Goal: Information Seeking & Learning: Learn about a topic

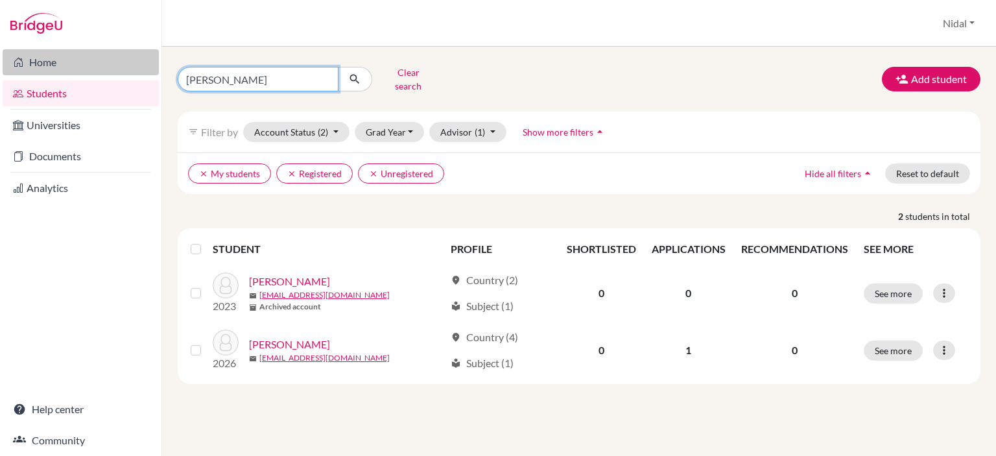
drag, startPoint x: 283, startPoint y: 69, endPoint x: 93, endPoint y: 58, distance: 190.9
click at [101, 59] on div "Home Students Universities Documents Analytics Help center Community Students o…" at bounding box center [498, 228] width 996 height 456
type input "[PERSON_NAME]"
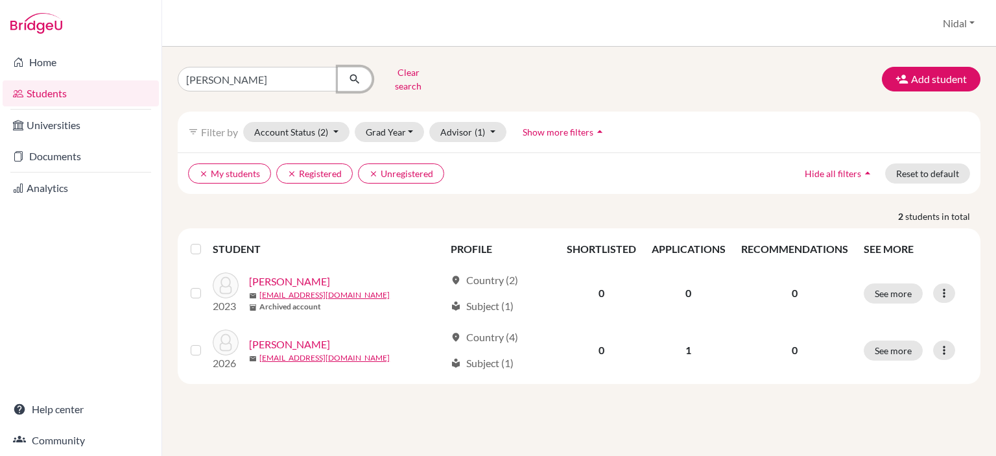
click at [357, 75] on icon "submit" at bounding box center [354, 79] width 13 height 13
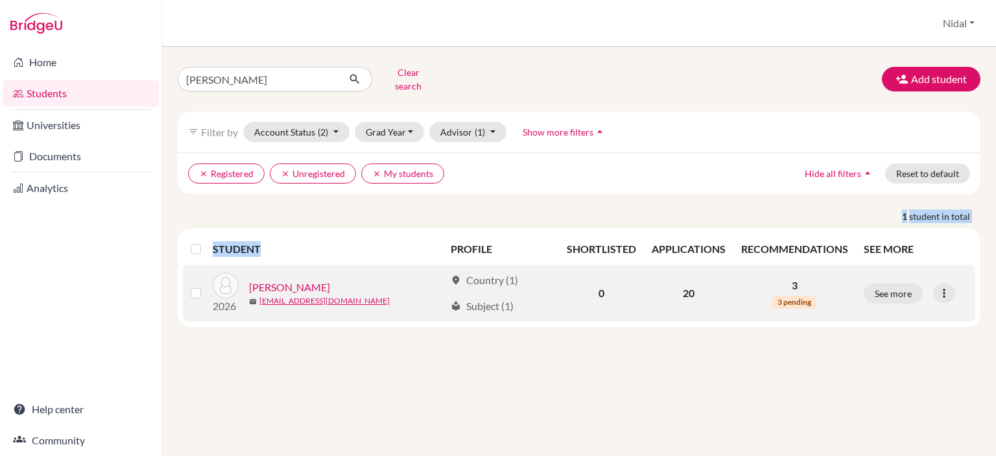
drag, startPoint x: 322, startPoint y: 240, endPoint x: 299, endPoint y: 256, distance: 27.9
click at [309, 255] on div "[PERSON_NAME] Clear search Add student filter_list Filter by Account Status (2)…" at bounding box center [579, 194] width 802 height 264
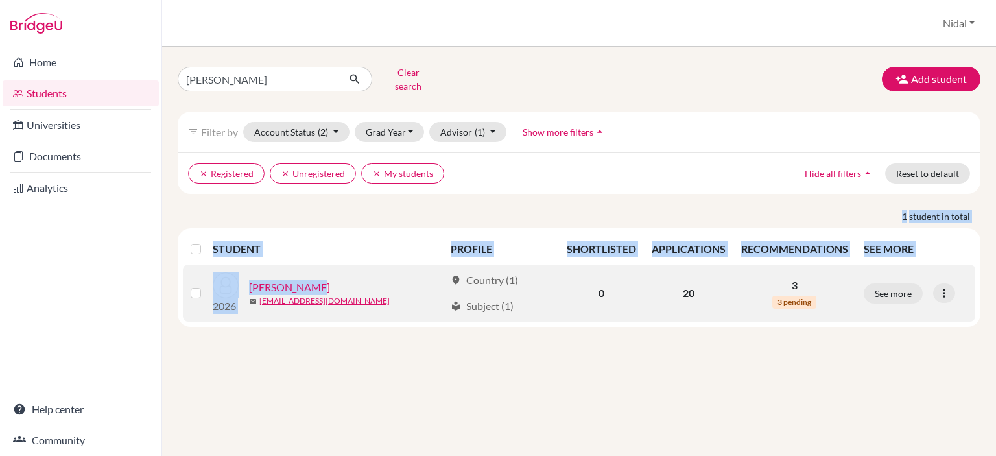
click at [299, 282] on link "[PERSON_NAME]" at bounding box center [289, 287] width 81 height 16
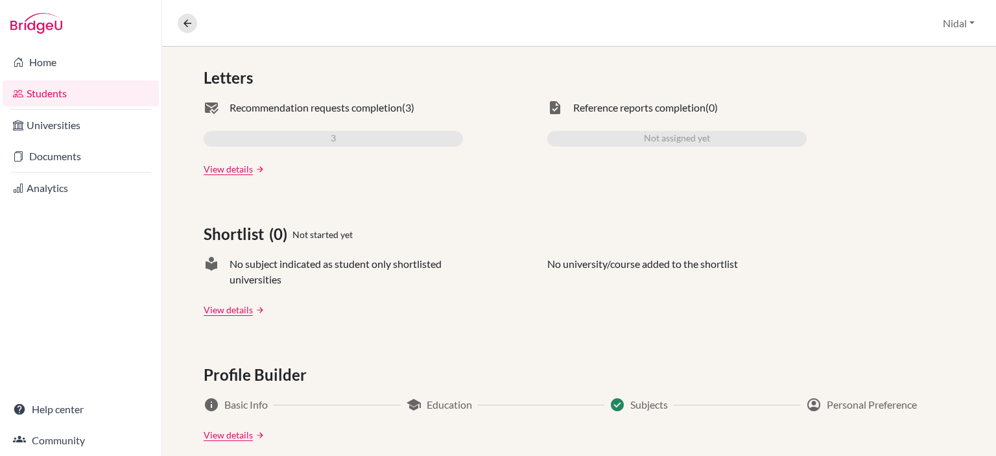
scroll to position [130, 0]
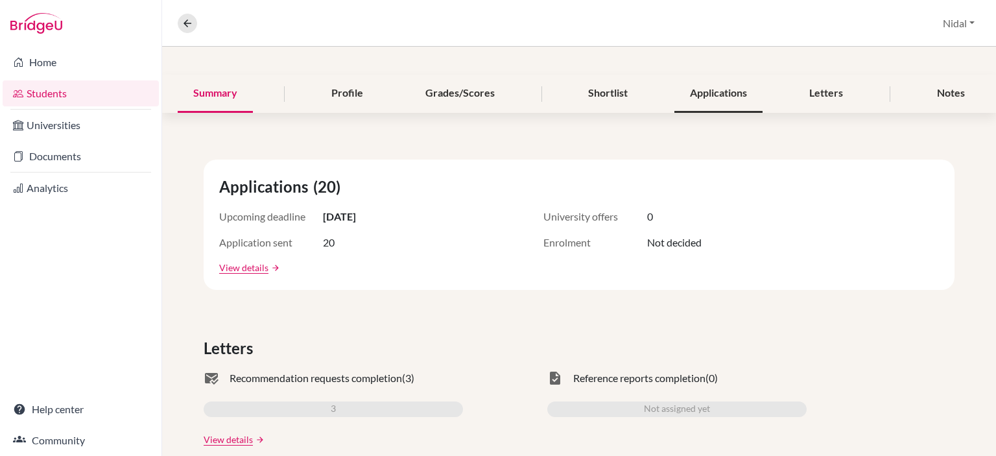
click at [688, 95] on div "Applications" at bounding box center [718, 94] width 88 height 38
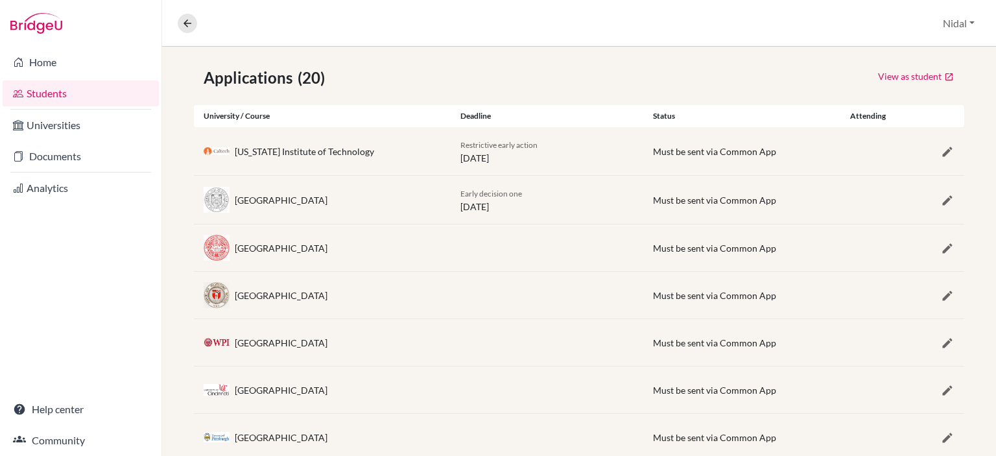
scroll to position [158, 0]
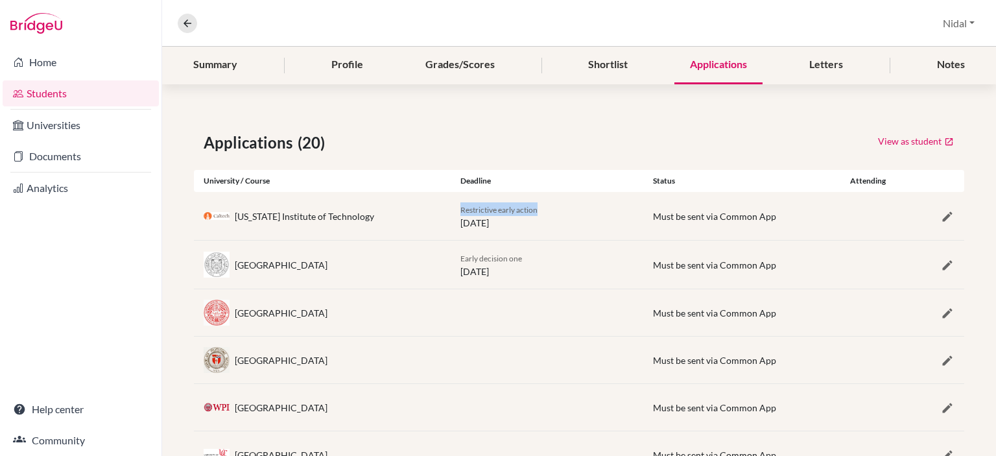
drag, startPoint x: 536, startPoint y: 212, endPoint x: 446, endPoint y: 213, distance: 90.1
click at [446, 213] on div "[US_STATE] Institute of Technology Restrictive early action [DATE] Must be sent…" at bounding box center [579, 216] width 770 height 48
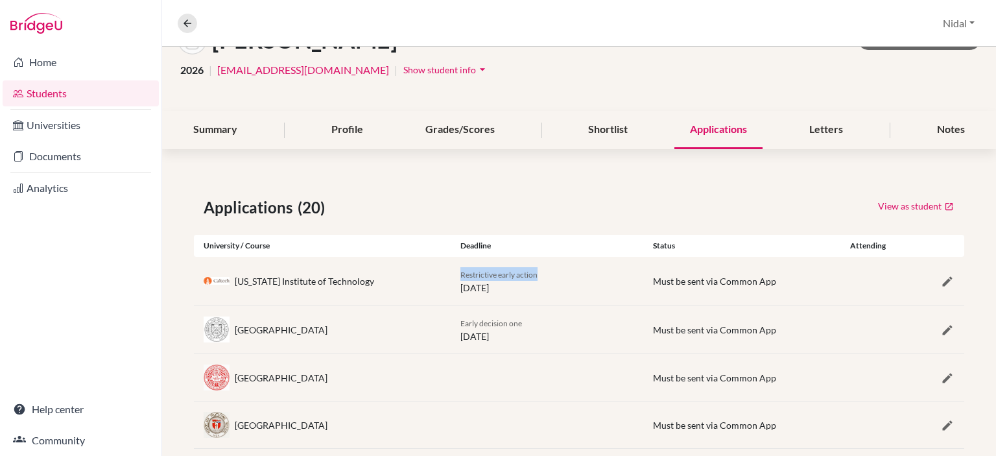
scroll to position [0, 0]
